Goal: Information Seeking & Learning: Find specific page/section

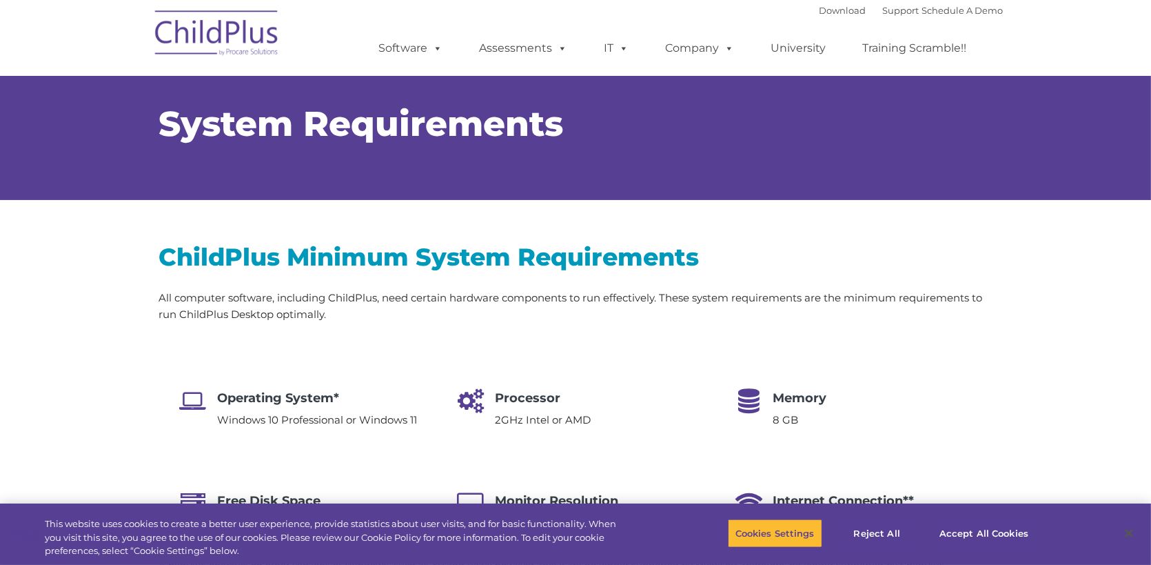
select select "MEDIUM"
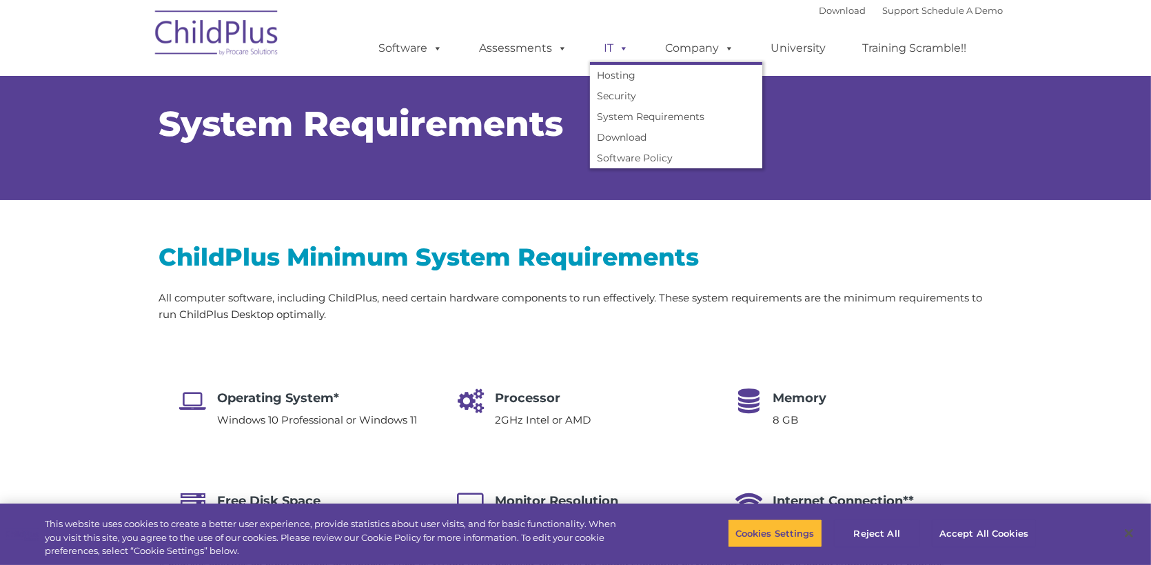
click at [612, 44] on link "IT" at bounding box center [616, 48] width 52 height 28
click at [627, 119] on link "System Requirements" at bounding box center [676, 116] width 172 height 21
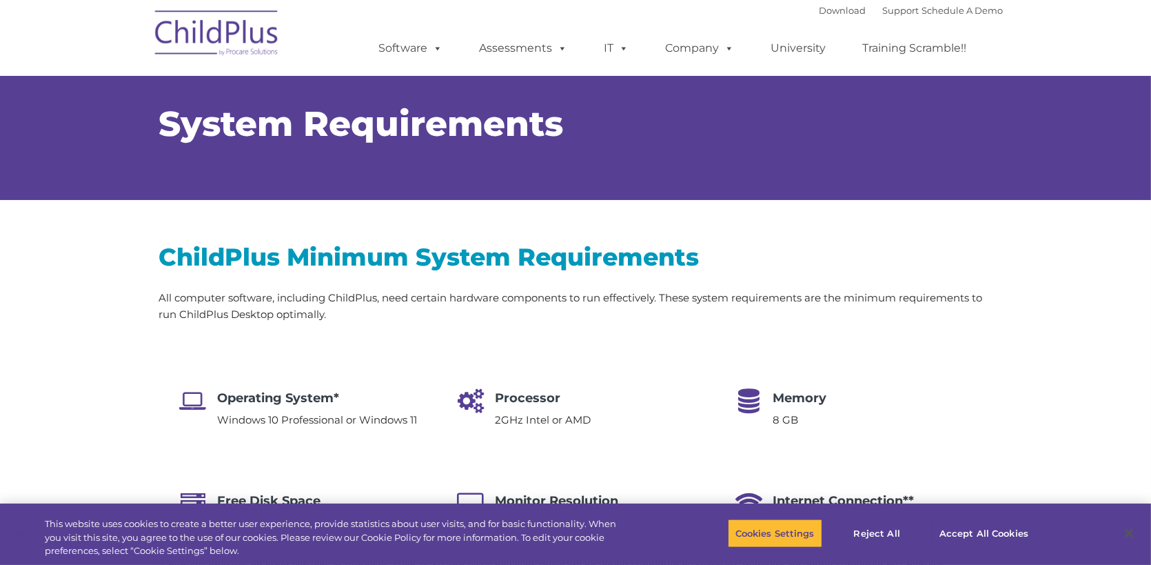
select select "MEDIUM"
click at [965, 526] on button "Accept All Cookies" at bounding box center [984, 532] width 104 height 29
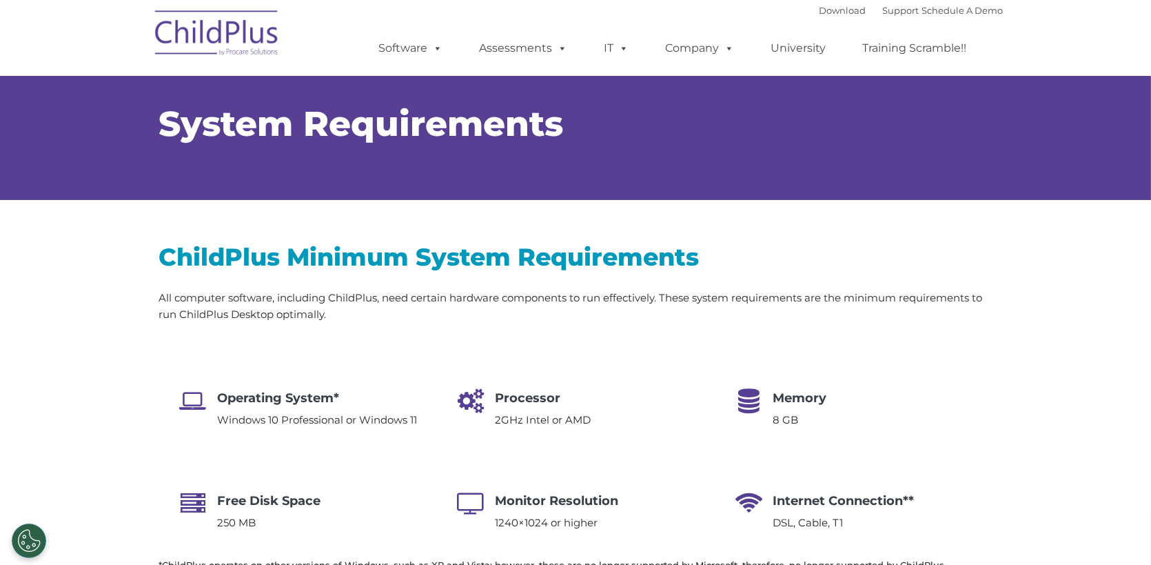
click at [883, 3] on div "Download Support | Schedule A Demo " at bounding box center [911, 10] width 184 height 21
click at [883, 11] on link "Support" at bounding box center [901, 10] width 37 height 11
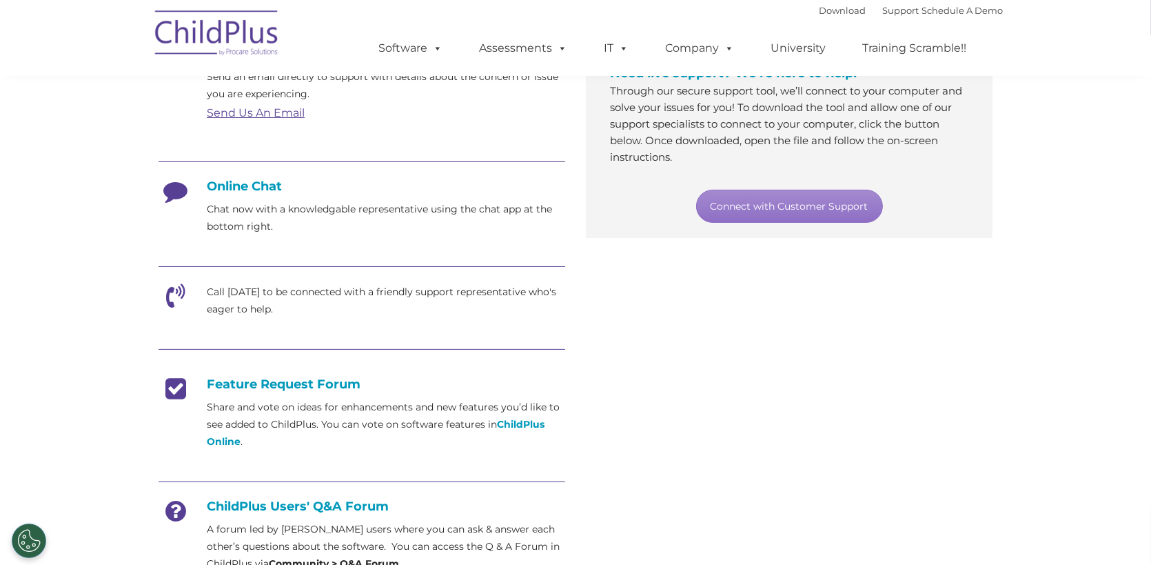
scroll to position [296, 0]
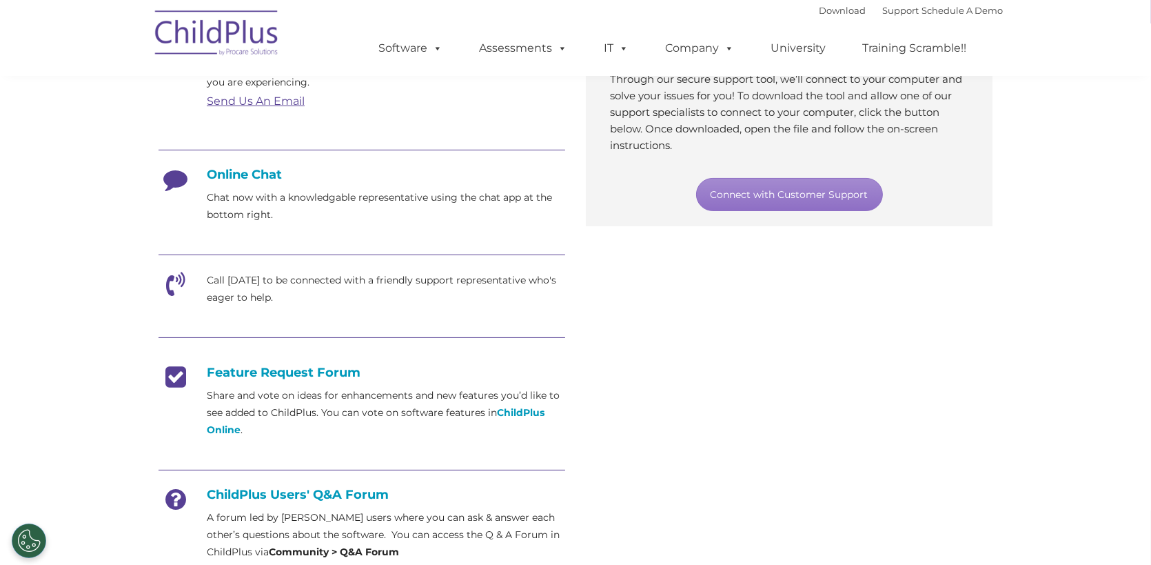
click at [174, 285] on icon at bounding box center [176, 289] width 34 height 34
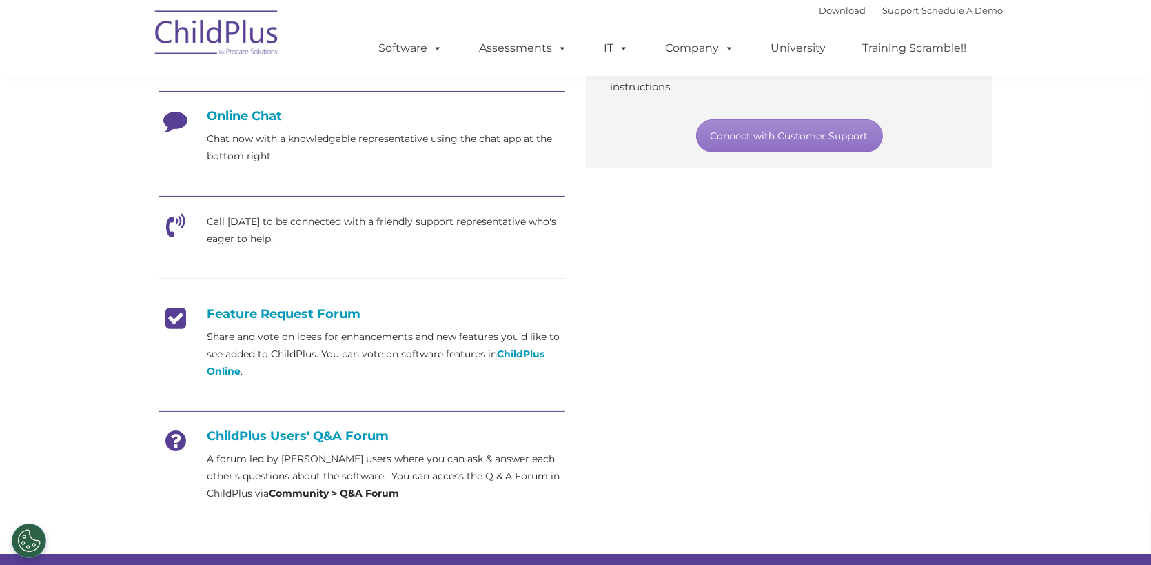
scroll to position [813, 0]
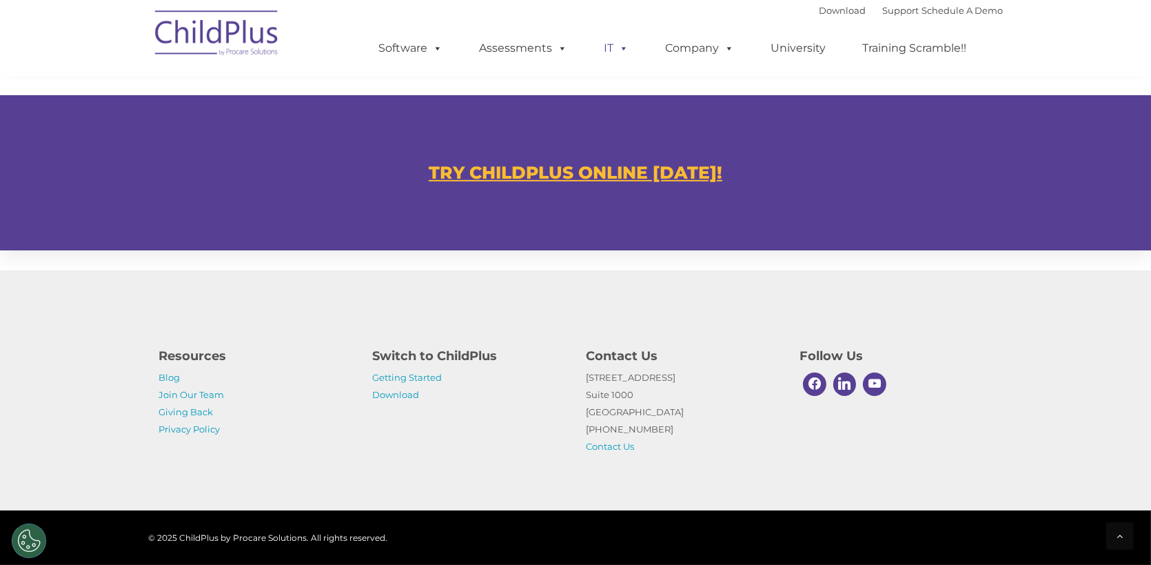
drag, startPoint x: 609, startPoint y: 47, endPoint x: 608, endPoint y: 58, distance: 11.1
click at [609, 48] on link "IT" at bounding box center [616, 48] width 52 height 28
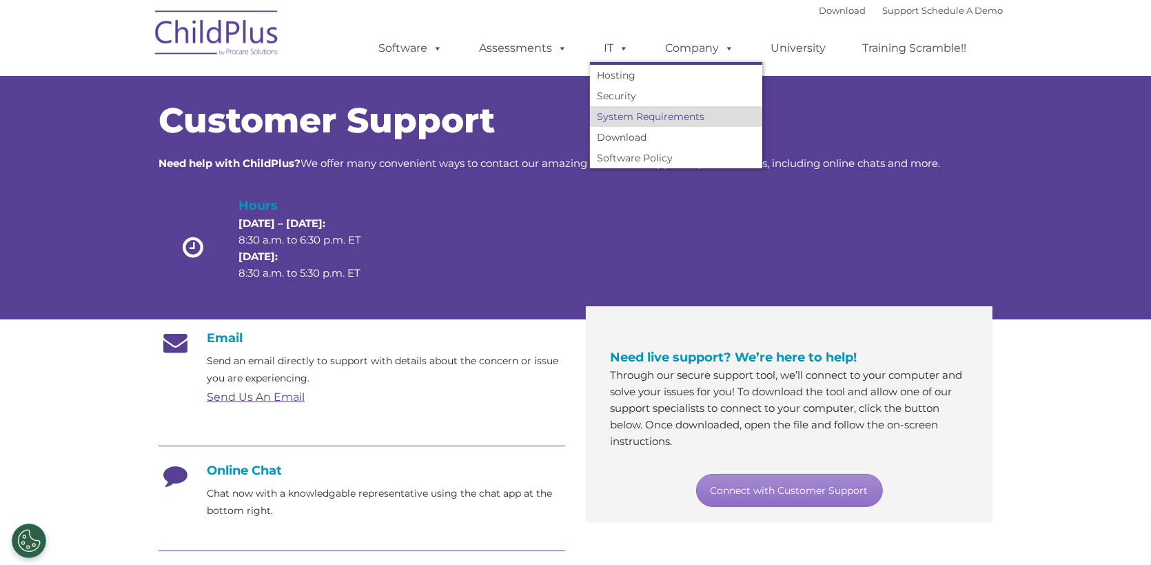
click at [622, 123] on link "System Requirements" at bounding box center [676, 116] width 172 height 21
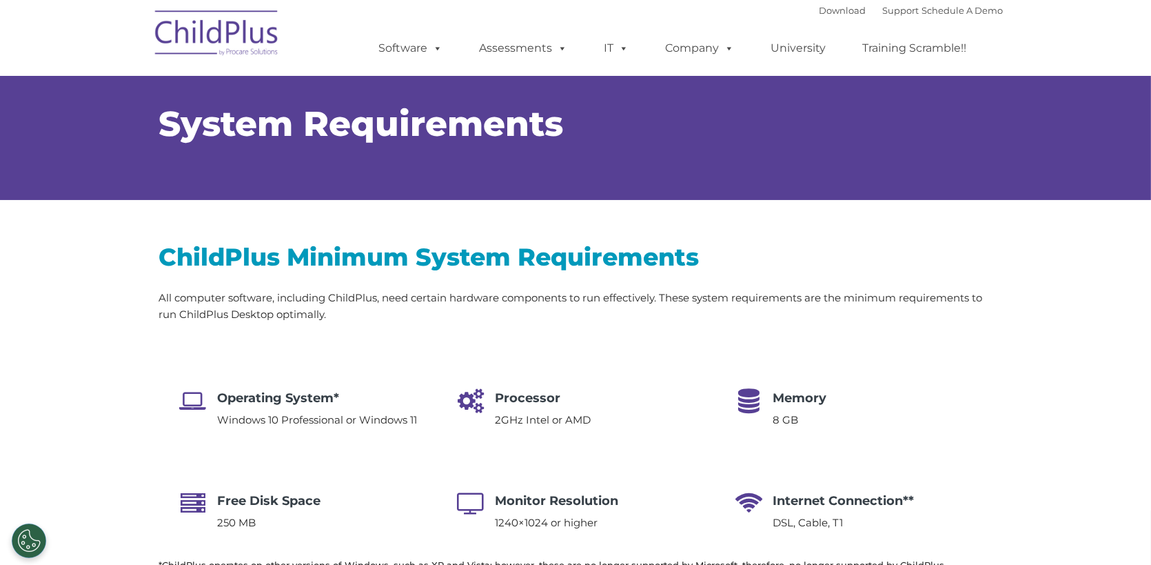
click at [625, 121] on h1 "System Requirements" at bounding box center [576, 124] width 834 height 34
select select "MEDIUM"
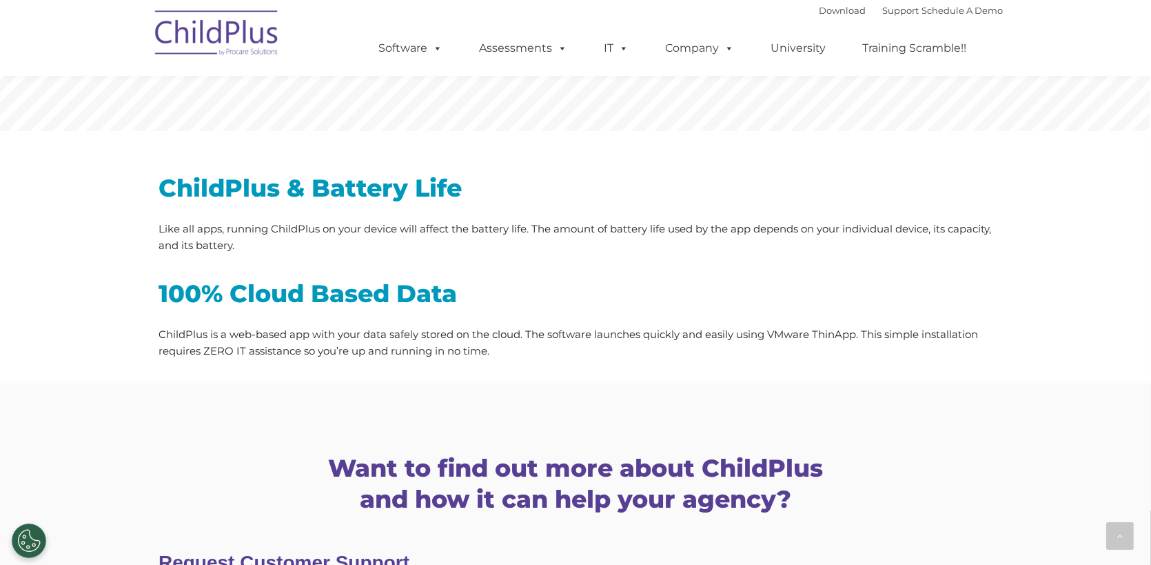
scroll to position [1784, 0]
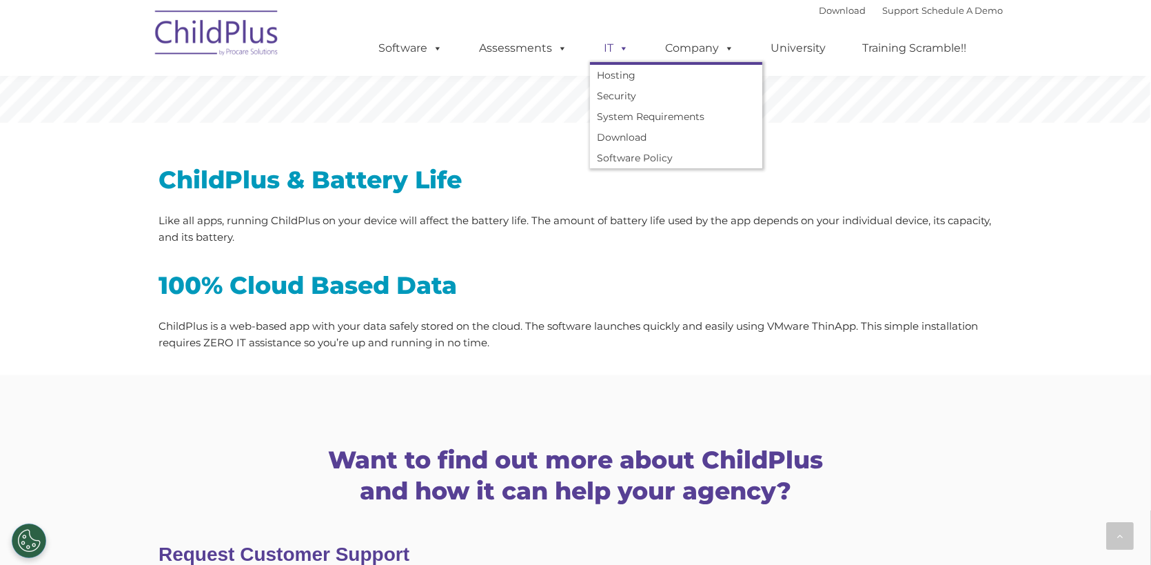
click at [617, 41] on span at bounding box center [621, 47] width 15 height 13
click at [610, 47] on link "IT" at bounding box center [616, 48] width 52 height 28
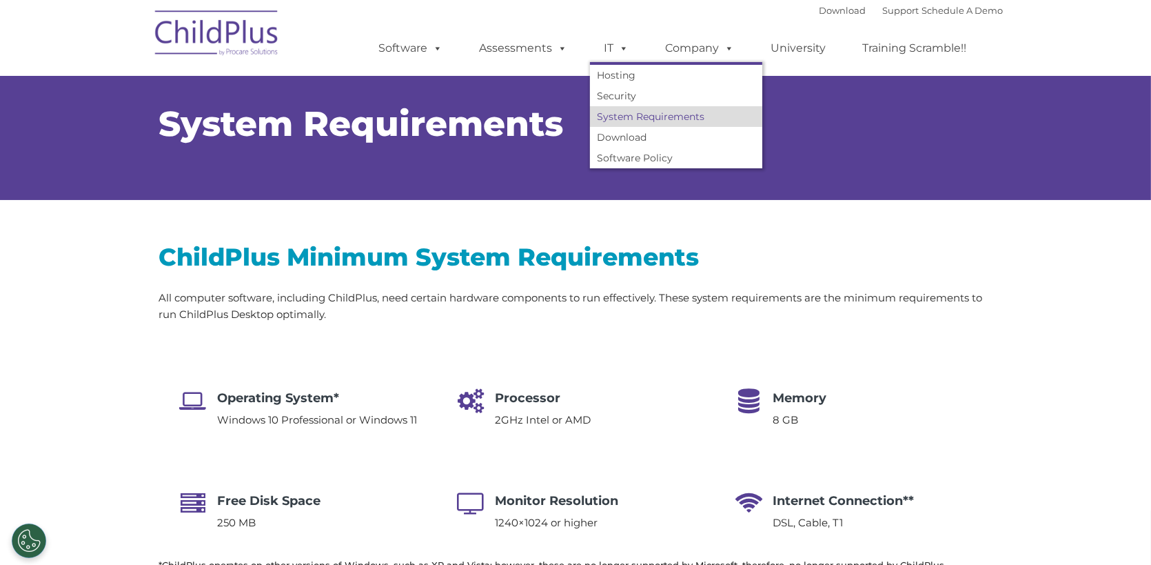
click at [632, 113] on link "System Requirements" at bounding box center [676, 116] width 172 height 21
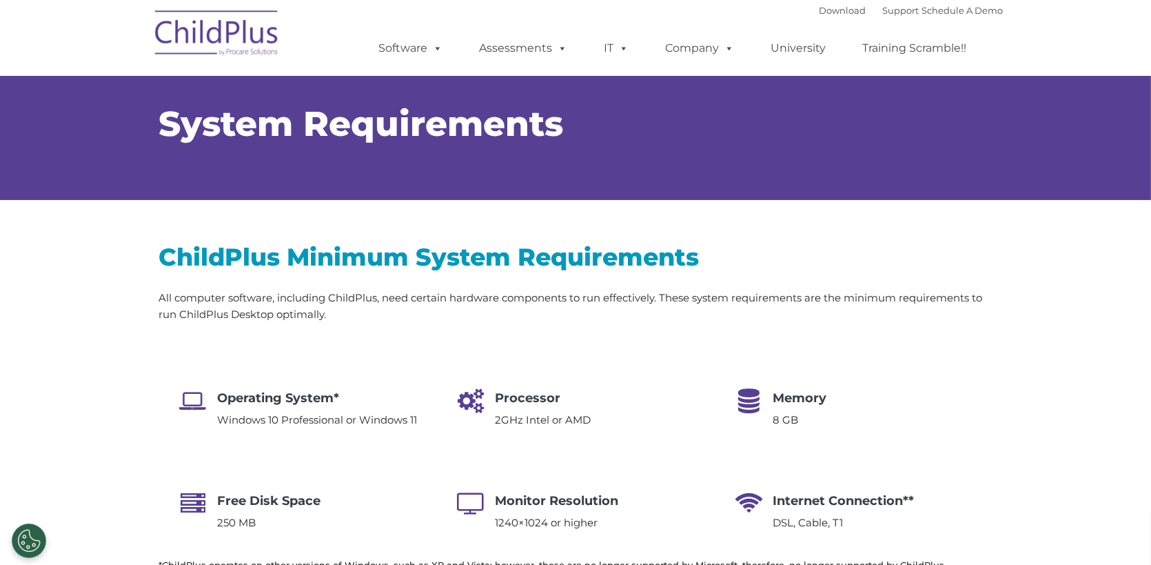
select select "MEDIUM"
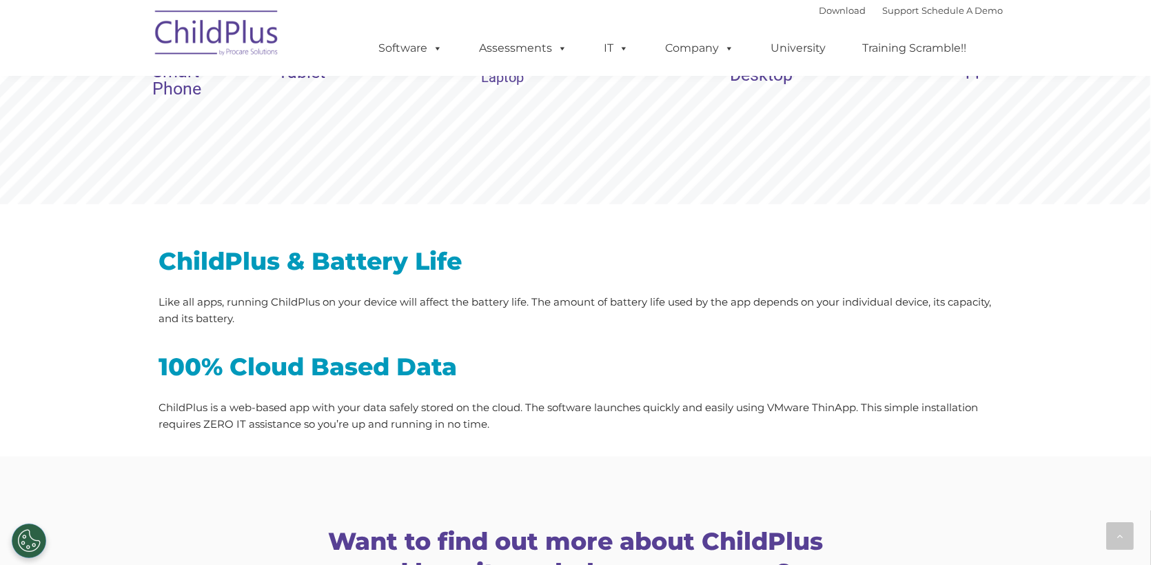
scroll to position [1718, 0]
